Goal: Information Seeking & Learning: Learn about a topic

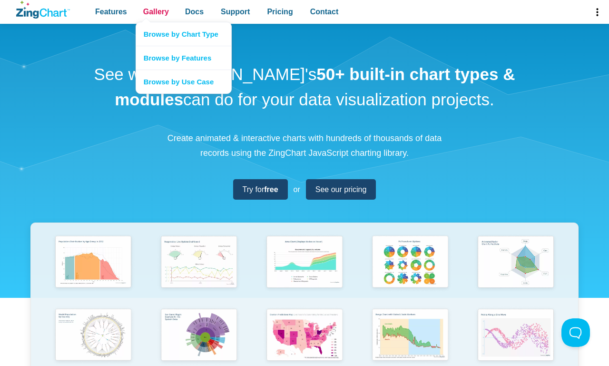
click at [156, 12] on span "Gallery" at bounding box center [156, 11] width 26 height 13
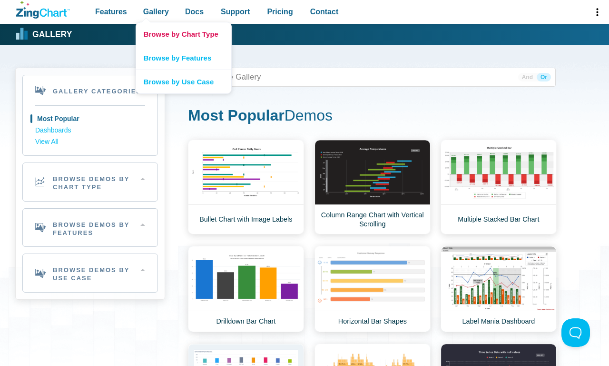
click at [183, 34] on link "Browse by Chart Type" at bounding box center [183, 33] width 95 height 23
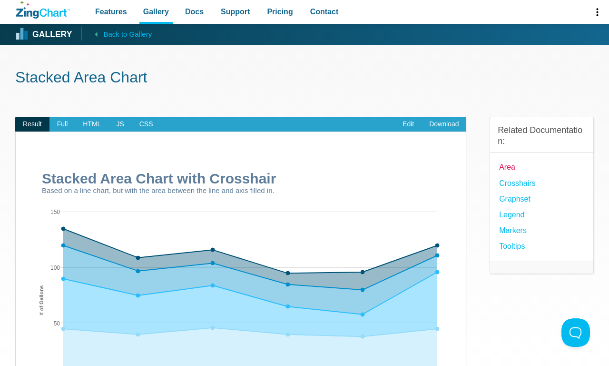
click at [508, 167] on link "Area" at bounding box center [507, 166] width 16 height 13
